Goal: Navigation & Orientation: Find specific page/section

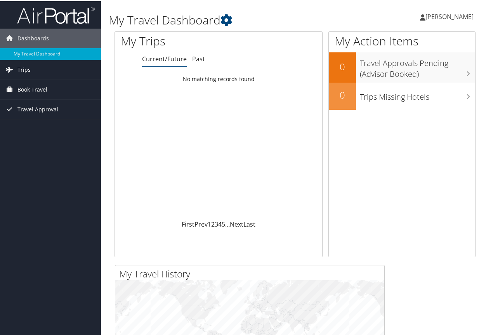
click at [71, 64] on link "Trips" at bounding box center [50, 68] width 101 height 19
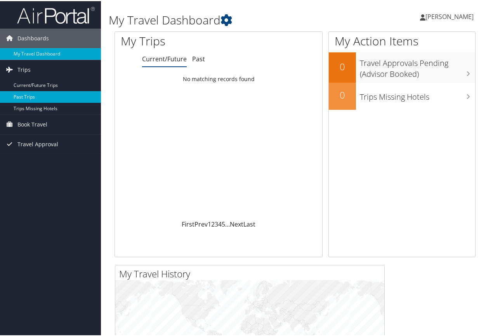
click at [48, 101] on link "Past Trips" at bounding box center [50, 96] width 101 height 12
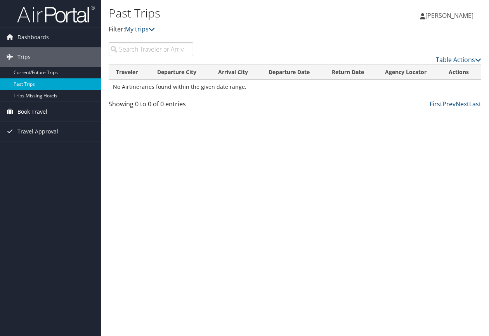
click at [50, 114] on link "Book Travel" at bounding box center [50, 111] width 101 height 19
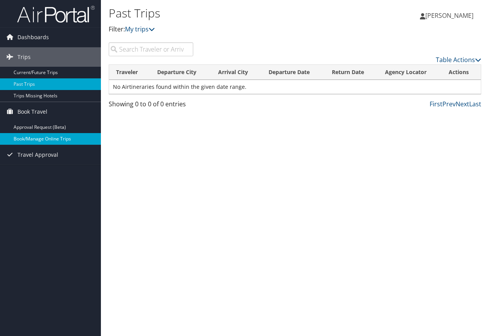
click at [49, 135] on link "Book/Manage Online Trips" at bounding box center [50, 139] width 101 height 12
